Goal: Check status: Check status

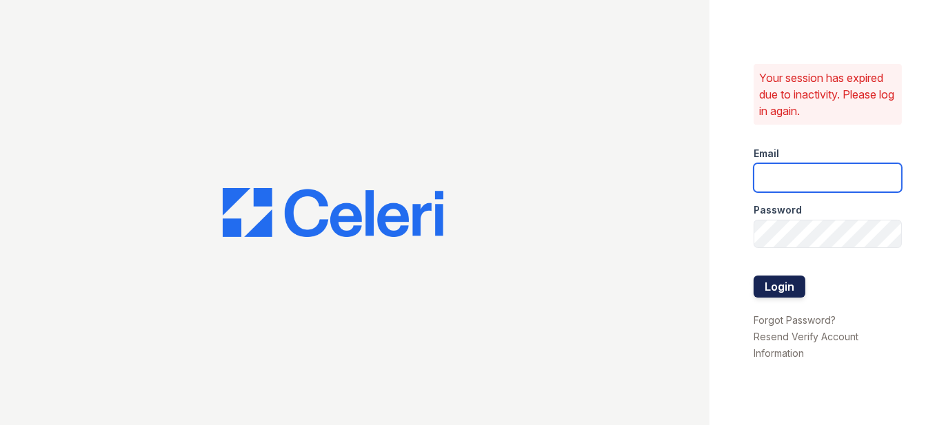
type input "[EMAIL_ADDRESS][DOMAIN_NAME]"
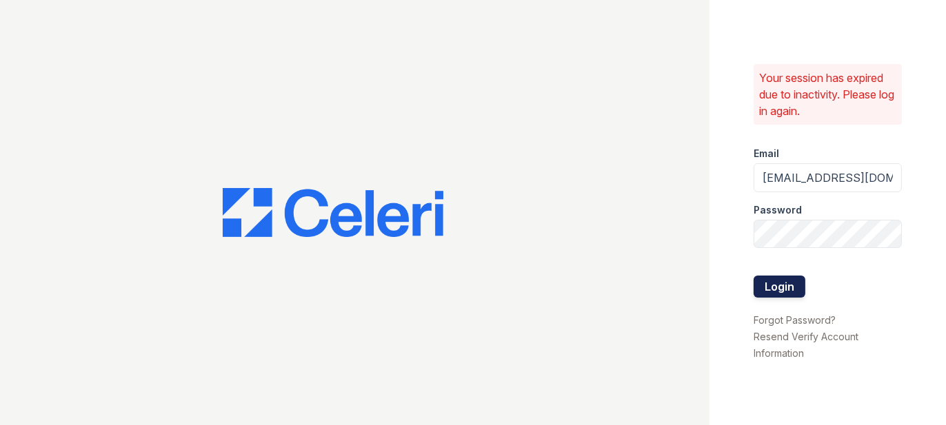
click at [775, 289] on button "Login" at bounding box center [779, 287] width 52 height 22
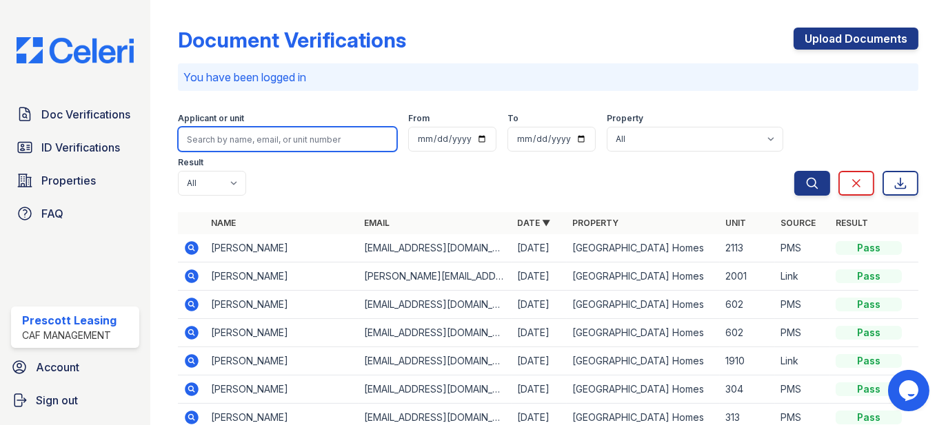
drag, startPoint x: 231, startPoint y: 145, endPoint x: 241, endPoint y: 158, distance: 16.2
click at [231, 145] on input "search" at bounding box center [287, 139] width 219 height 25
paste input "Somalia"
type input "Somalia"
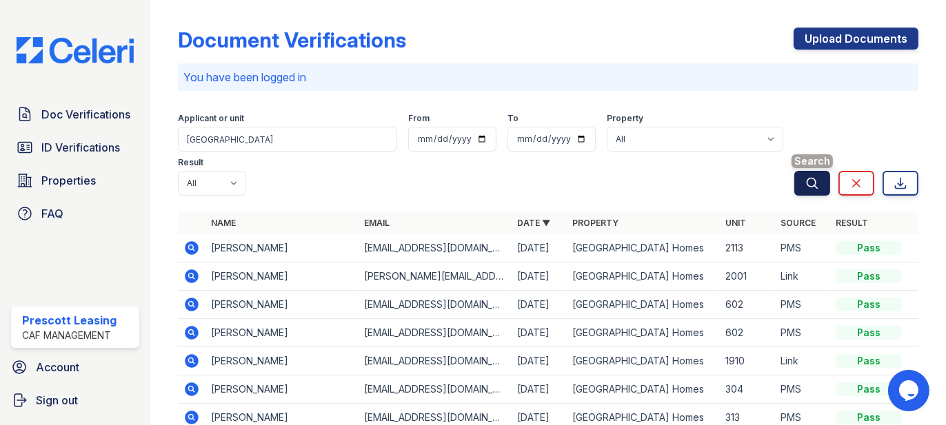
click at [807, 179] on icon "submit" at bounding box center [812, 183] width 10 height 10
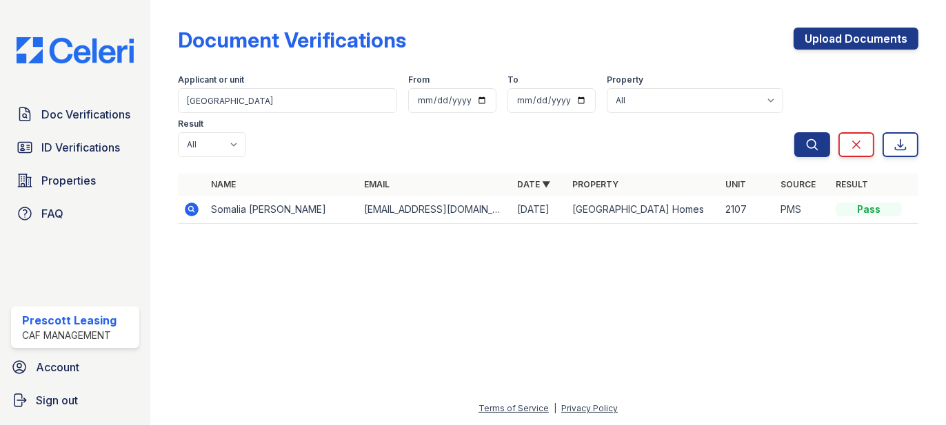
click at [246, 180] on div "Name Email Date ▼ Property Unit Source Result Somalia Howard somaliahowardaziz@…" at bounding box center [548, 206] width 740 height 64
click at [236, 196] on td "Somalia Howard" at bounding box center [281, 210] width 153 height 28
click at [190, 207] on icon at bounding box center [190, 208] width 3 height 3
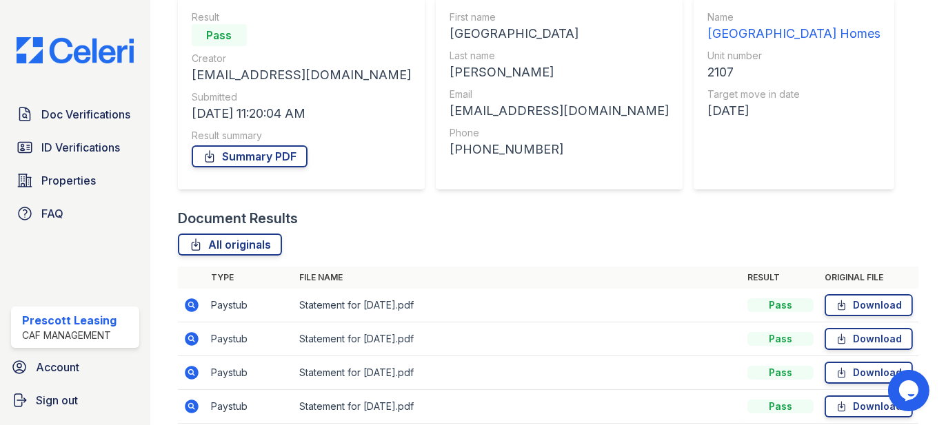
scroll to position [188, 0]
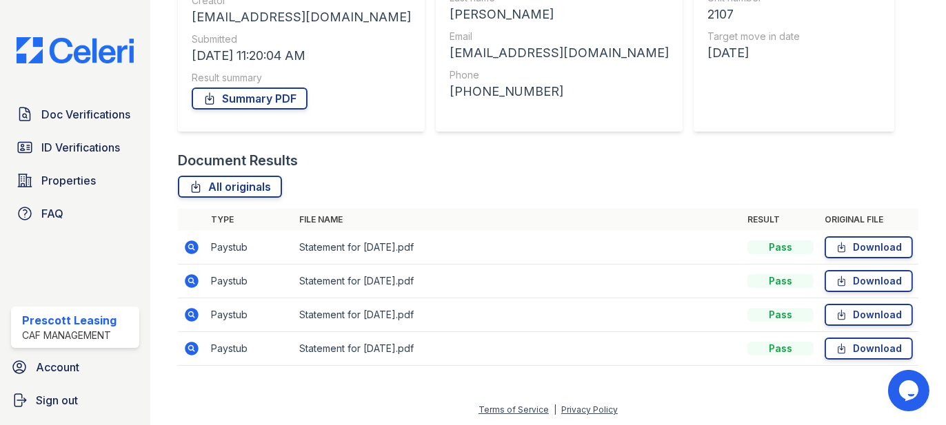
click at [194, 352] on icon at bounding box center [192, 349] width 14 height 14
